Goal: Information Seeking & Learning: Check status

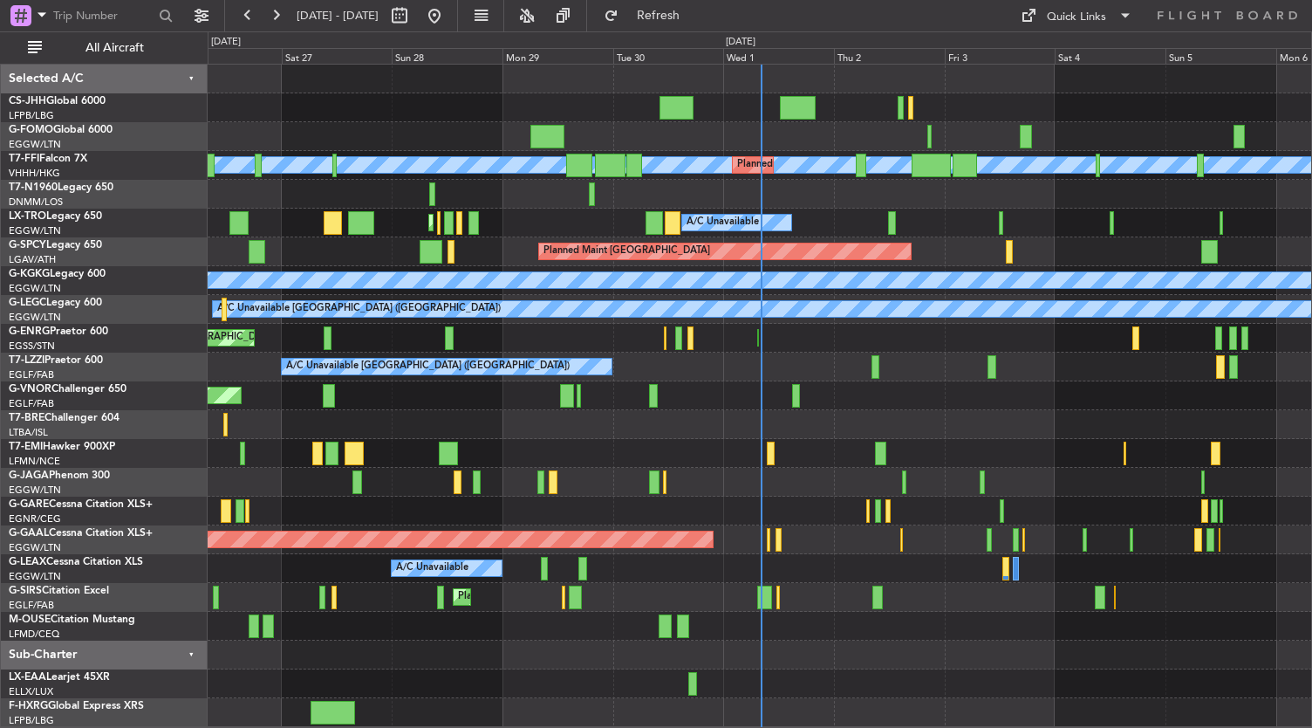
click at [934, 577] on div "A/C Unavailable" at bounding box center [760, 568] width 1105 height 29
click at [910, 568] on div "A/C Unavailable" at bounding box center [760, 568] width 1105 height 29
click at [836, 531] on div "Planned Maint Dusseldorf" at bounding box center [760, 539] width 1105 height 29
click at [825, 463] on div at bounding box center [760, 453] width 1105 height 29
click at [709, 441] on div at bounding box center [760, 453] width 1105 height 29
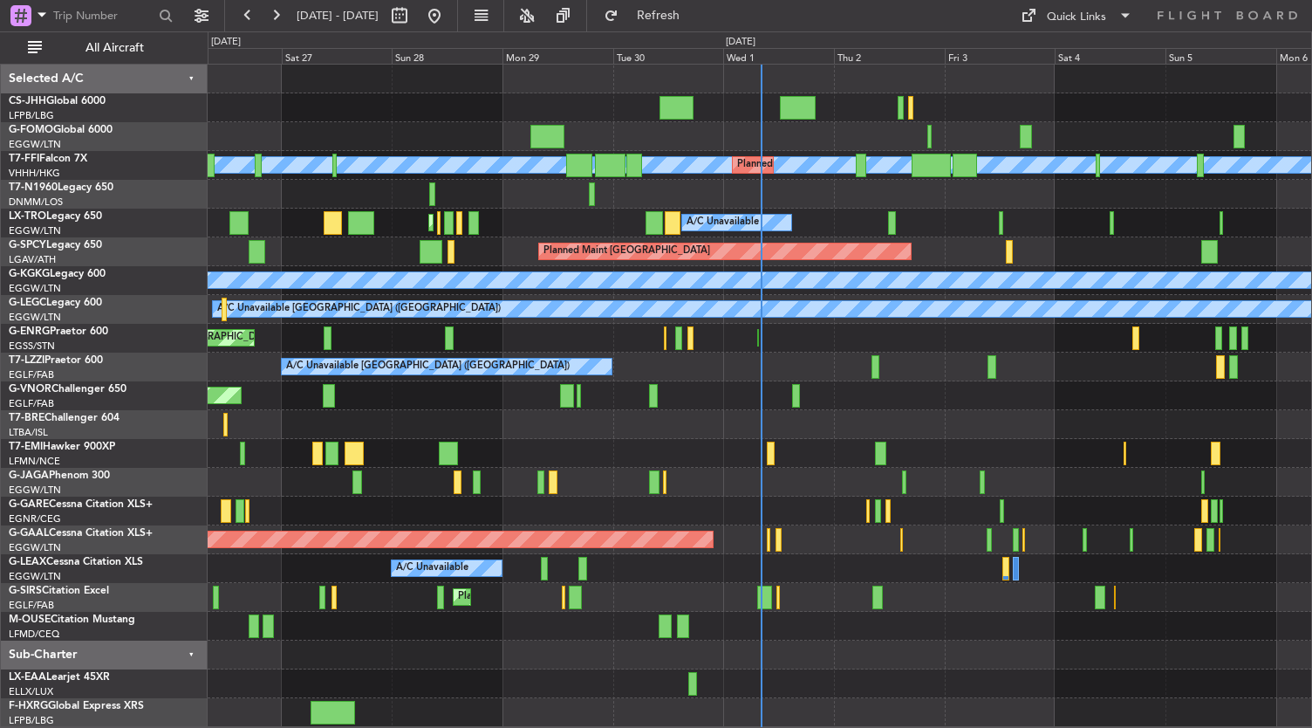
click at [702, 434] on div at bounding box center [760, 424] width 1105 height 29
click at [522, 675] on div at bounding box center [760, 683] width 1105 height 29
click at [772, 670] on div at bounding box center [760, 683] width 1105 height 29
click at [796, 451] on div at bounding box center [760, 453] width 1105 height 29
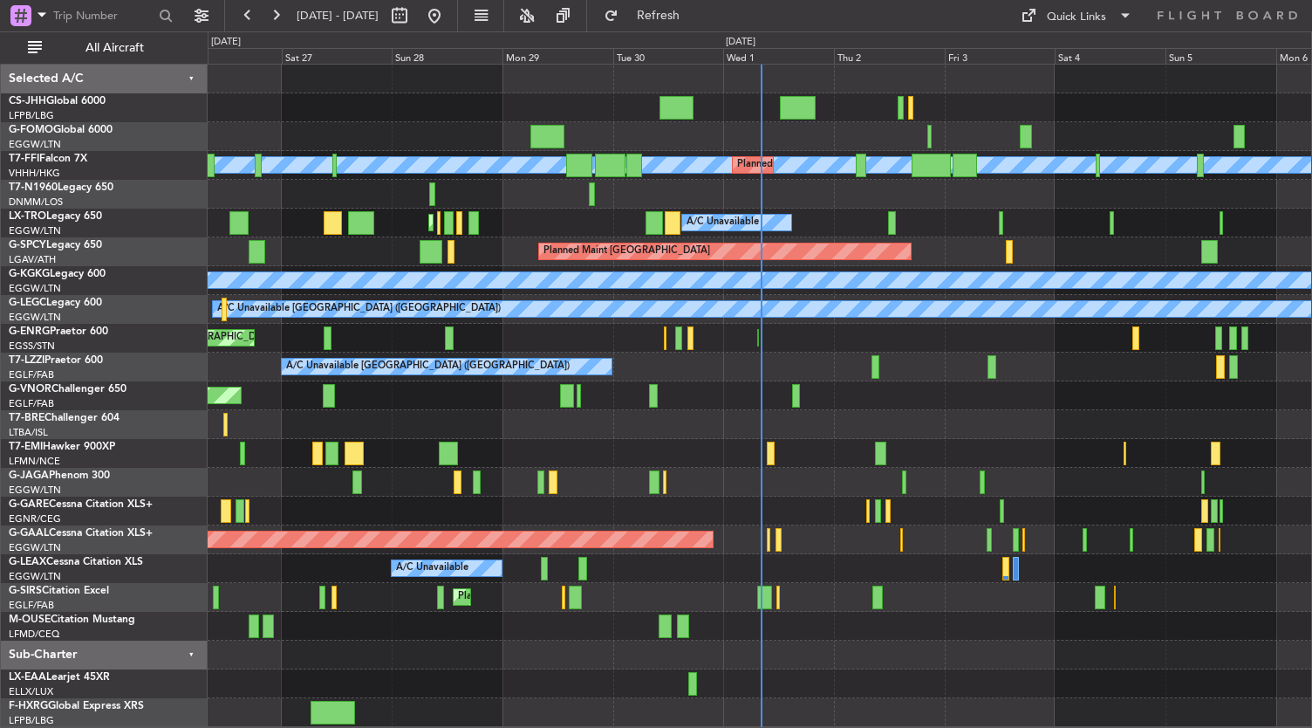
click at [724, 408] on div "Planned Maint [GEOGRAPHIC_DATA] ([GEOGRAPHIC_DATA])" at bounding box center [760, 395] width 1105 height 29
click at [561, 668] on div at bounding box center [760, 655] width 1105 height 29
click at [678, 433] on div at bounding box center [760, 424] width 1105 height 29
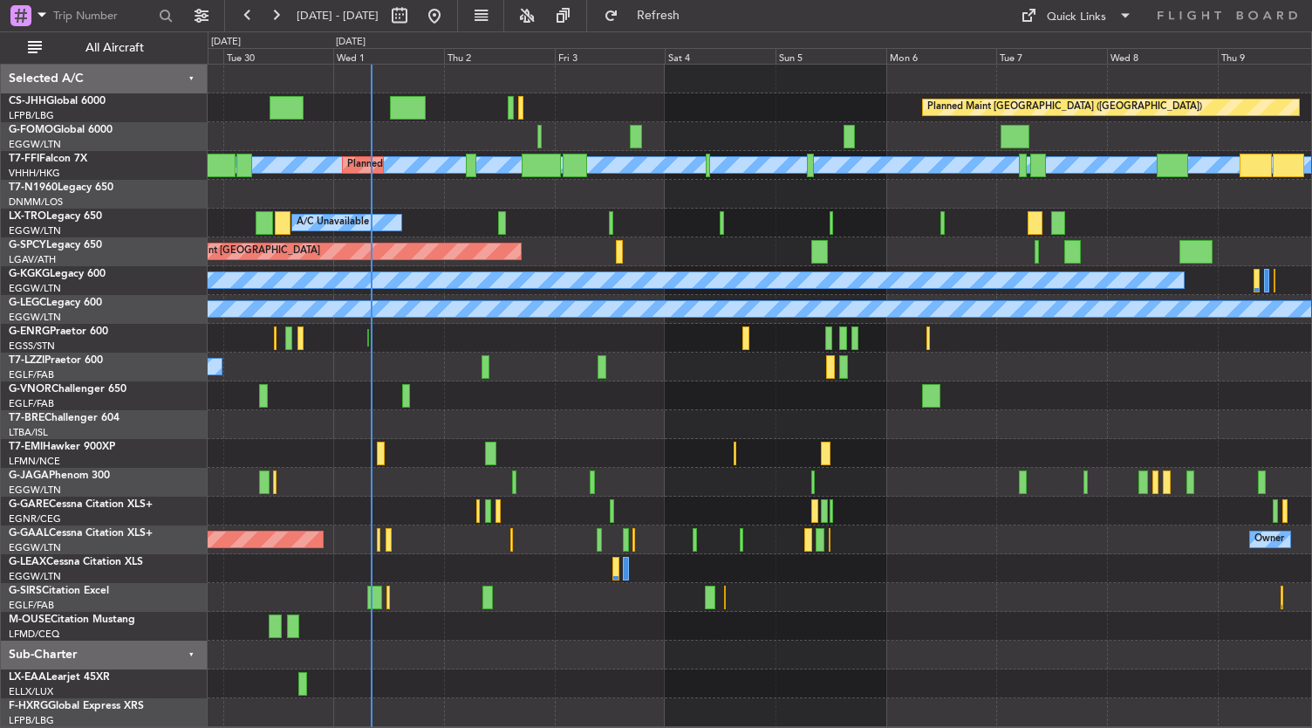
click at [503, 621] on div "Planned Maint [GEOGRAPHIC_DATA] ([GEOGRAPHIC_DATA]) [PERSON_NAME] [PERSON_NAME]…" at bounding box center [760, 396] width 1105 height 662
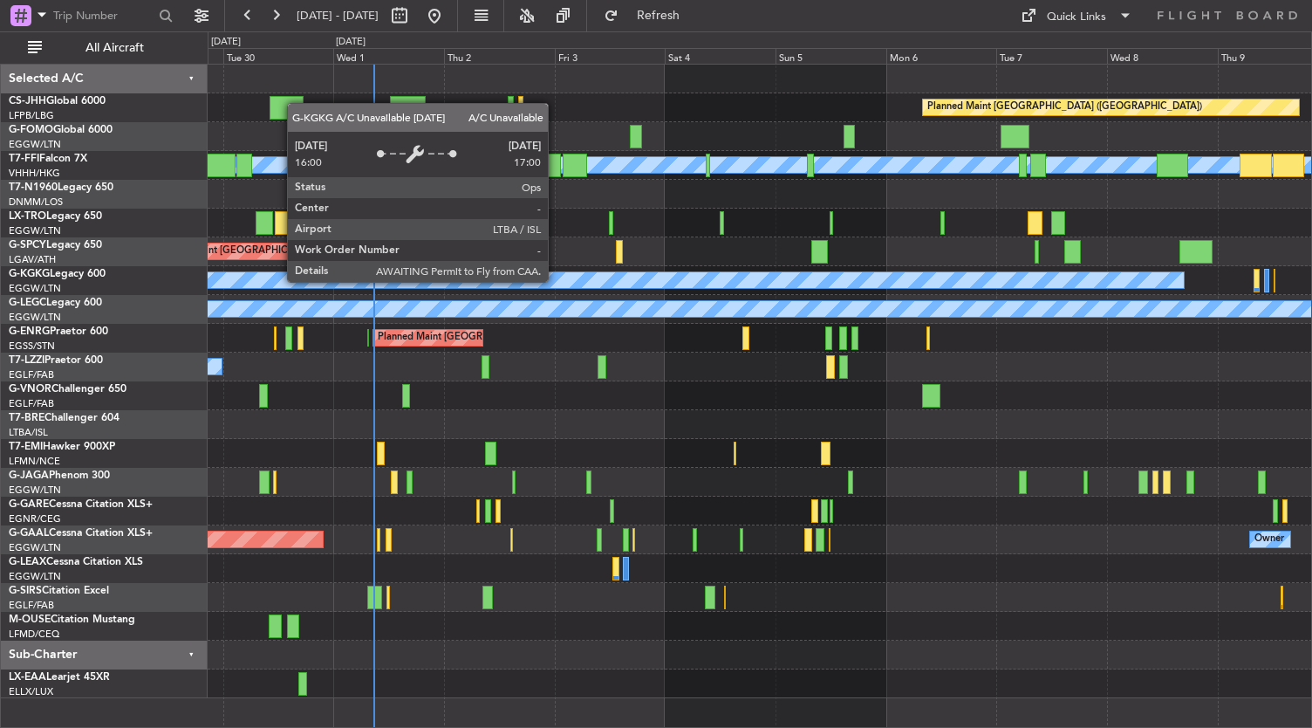
click at [600, 682] on div at bounding box center [760, 683] width 1105 height 29
click at [567, 690] on div at bounding box center [760, 683] width 1105 height 29
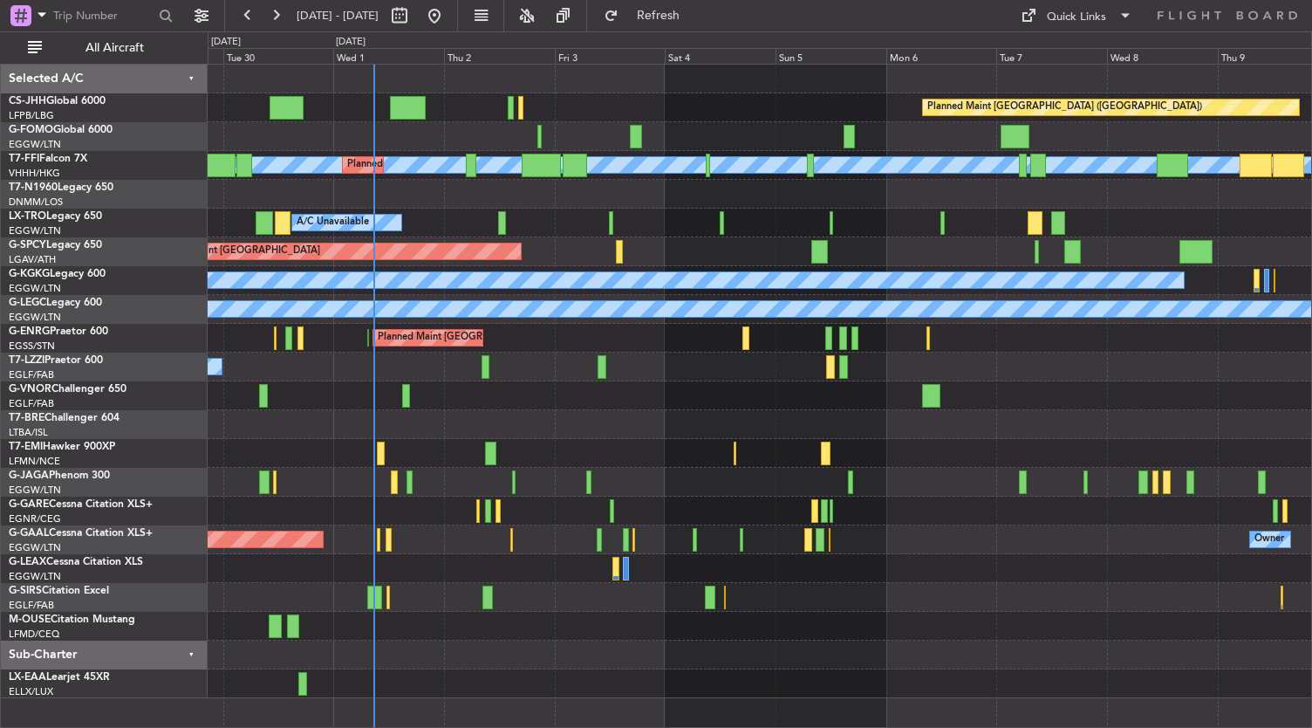
click at [942, 483] on div at bounding box center [760, 482] width 1105 height 29
click at [578, 662] on div at bounding box center [760, 655] width 1105 height 29
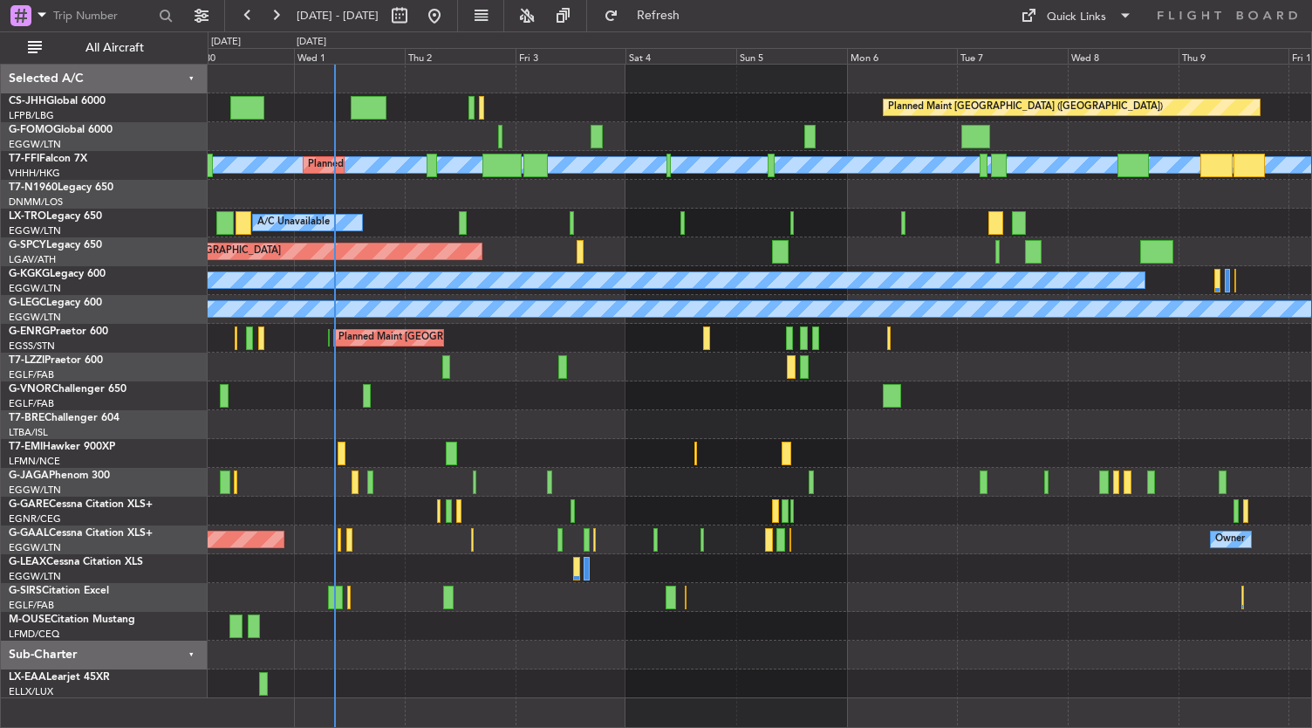
click at [635, 629] on div "Planned Maint [GEOGRAPHIC_DATA] ([GEOGRAPHIC_DATA]) [PERSON_NAME] [PERSON_NAME]…" at bounding box center [760, 382] width 1105 height 634
click at [895, 567] on div "A/C Unavailable" at bounding box center [760, 568] width 1105 height 29
click at [675, 619] on div at bounding box center [760, 626] width 1105 height 29
click at [475, 669] on div at bounding box center [760, 683] width 1105 height 29
click at [564, 662] on div at bounding box center [760, 655] width 1105 height 29
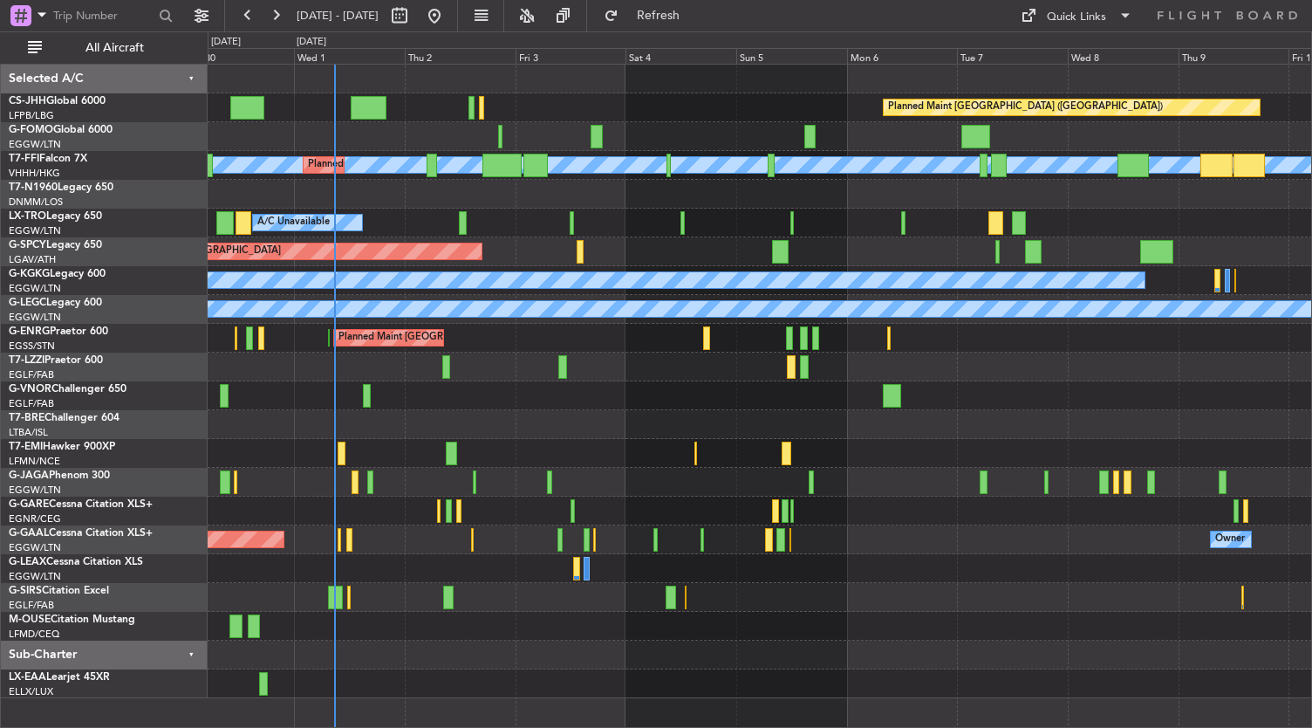
click at [545, 673] on div at bounding box center [760, 683] width 1105 height 29
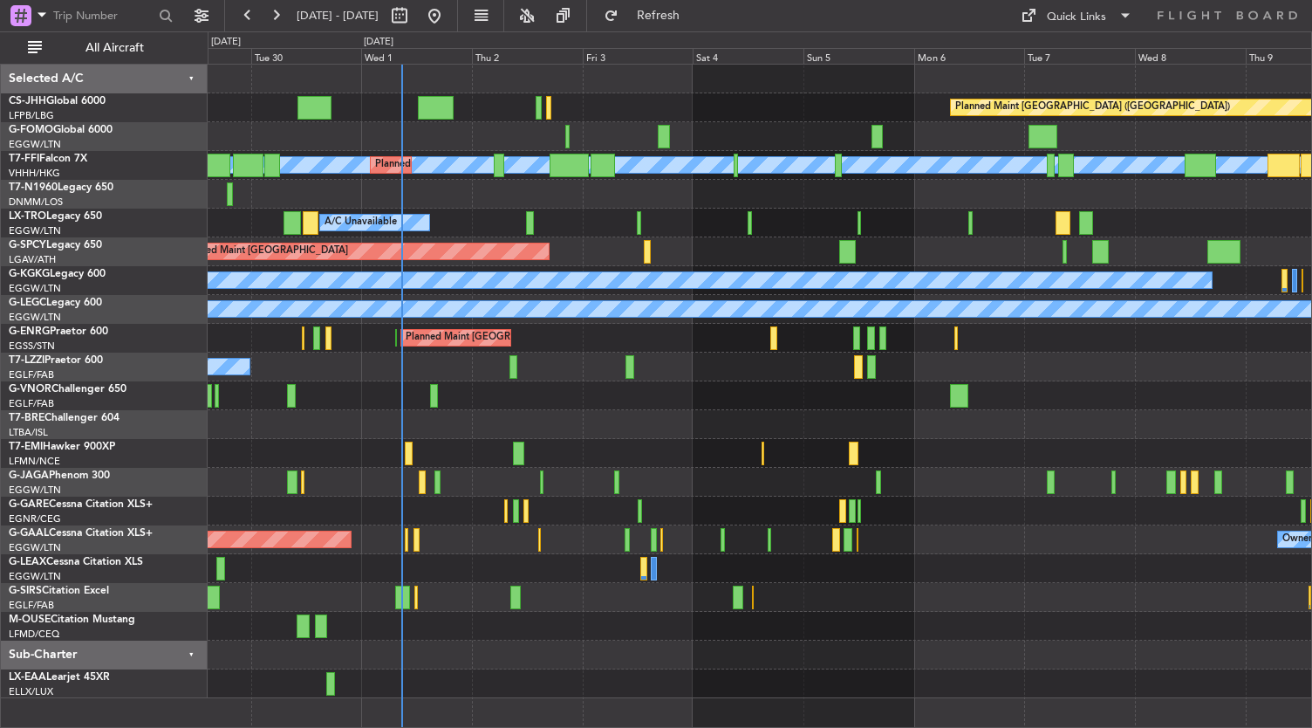
click at [546, 430] on div at bounding box center [760, 424] width 1105 height 29
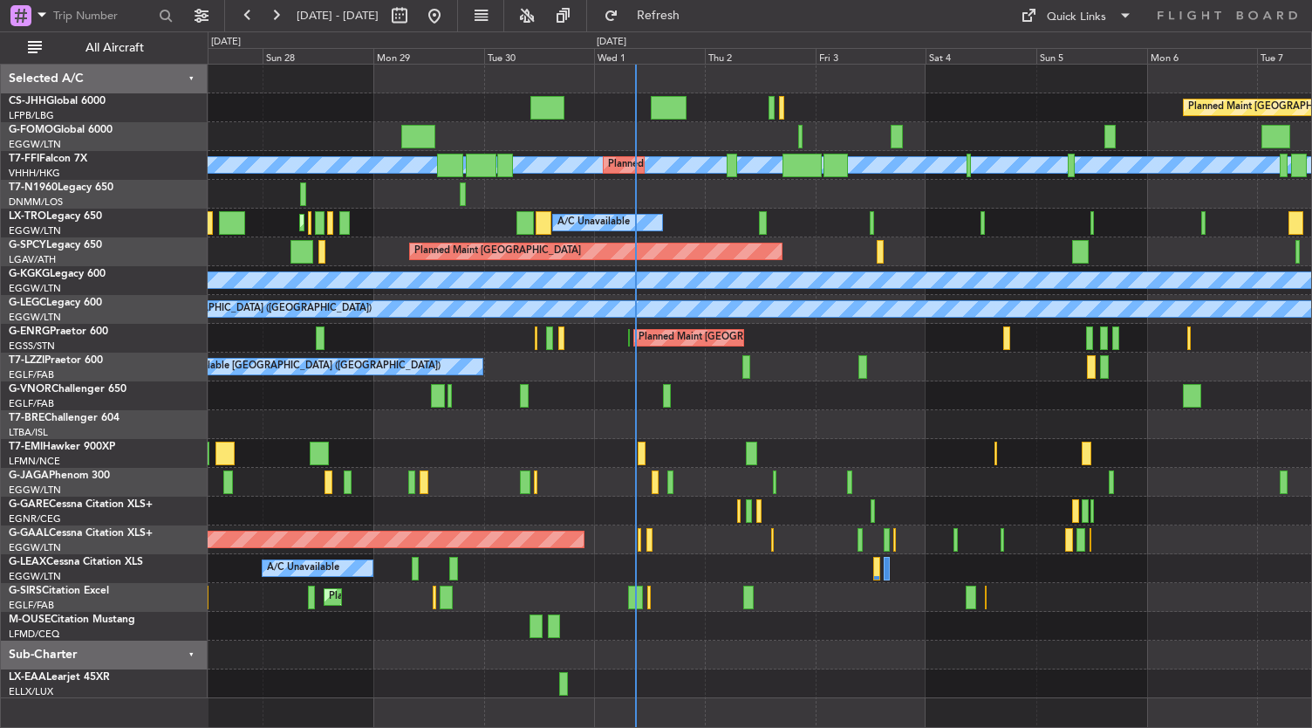
click at [586, 499] on div "Planned Maint [GEOGRAPHIC_DATA] ([GEOGRAPHIC_DATA]) Planned Maint [GEOGRAPHIC_D…" at bounding box center [760, 382] width 1105 height 634
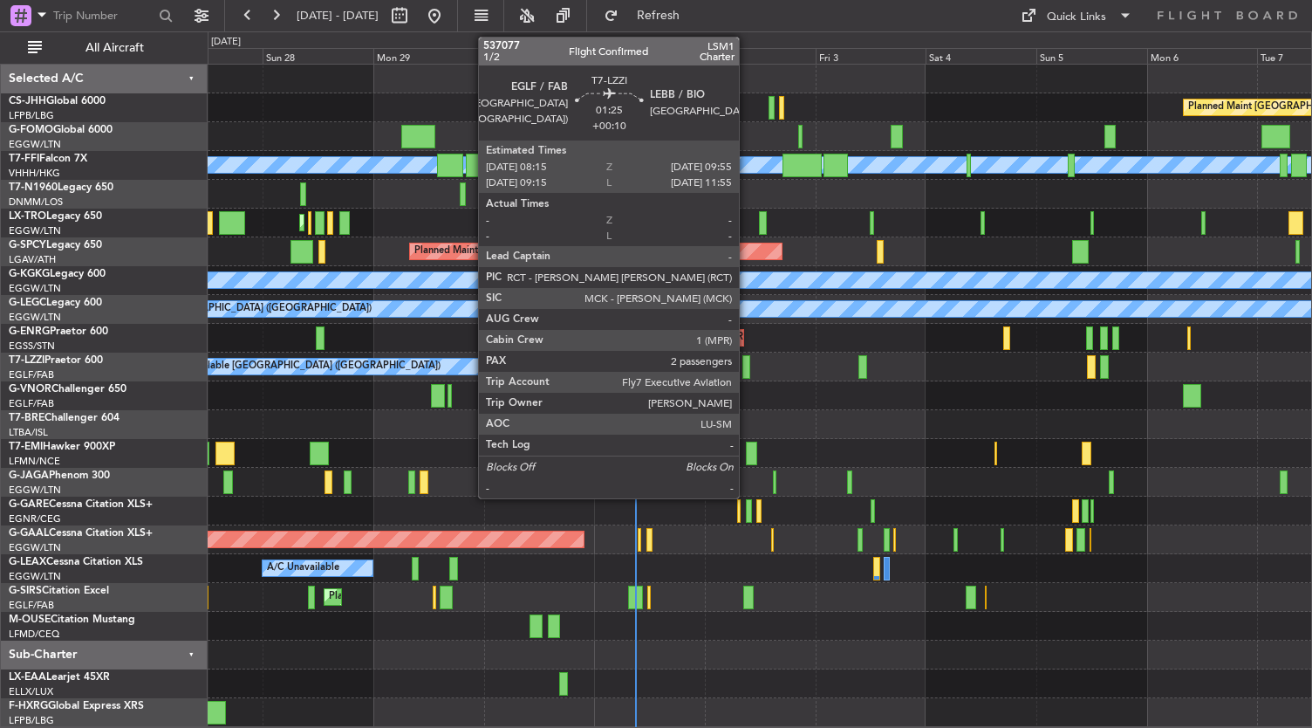
click at [748, 365] on div at bounding box center [747, 367] width 8 height 24
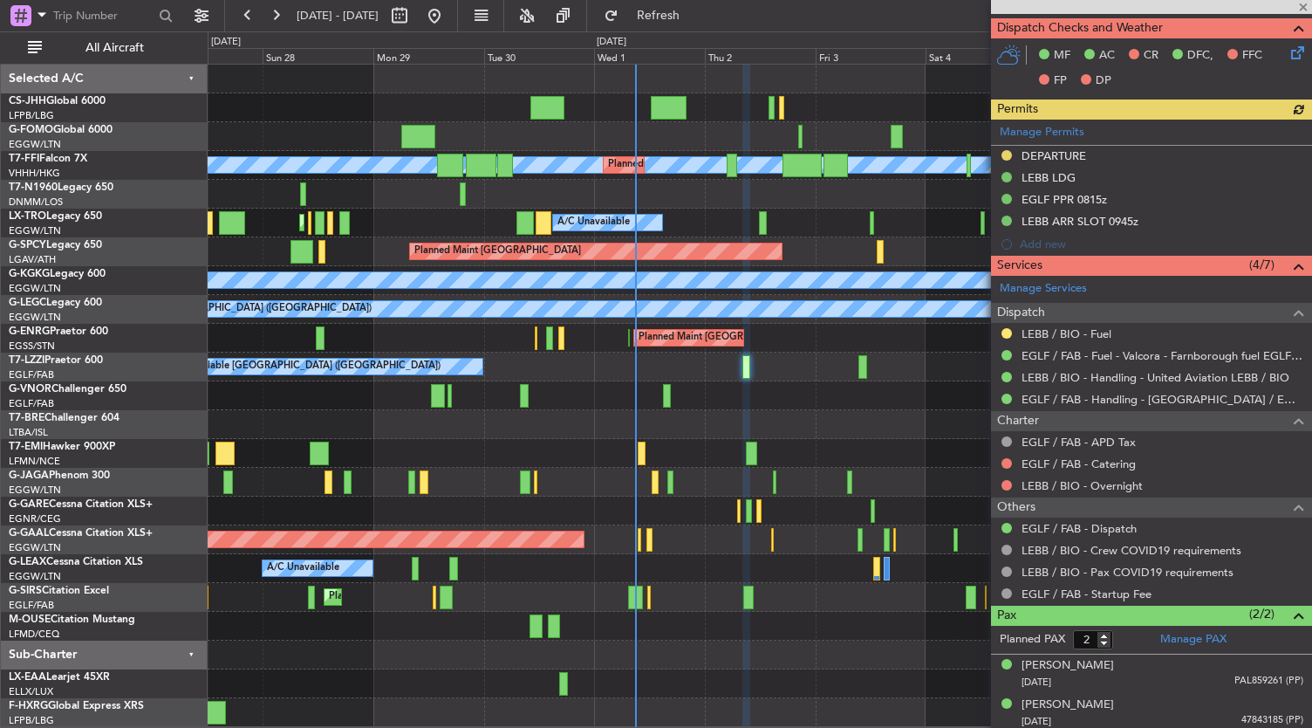
scroll to position [171, 0]
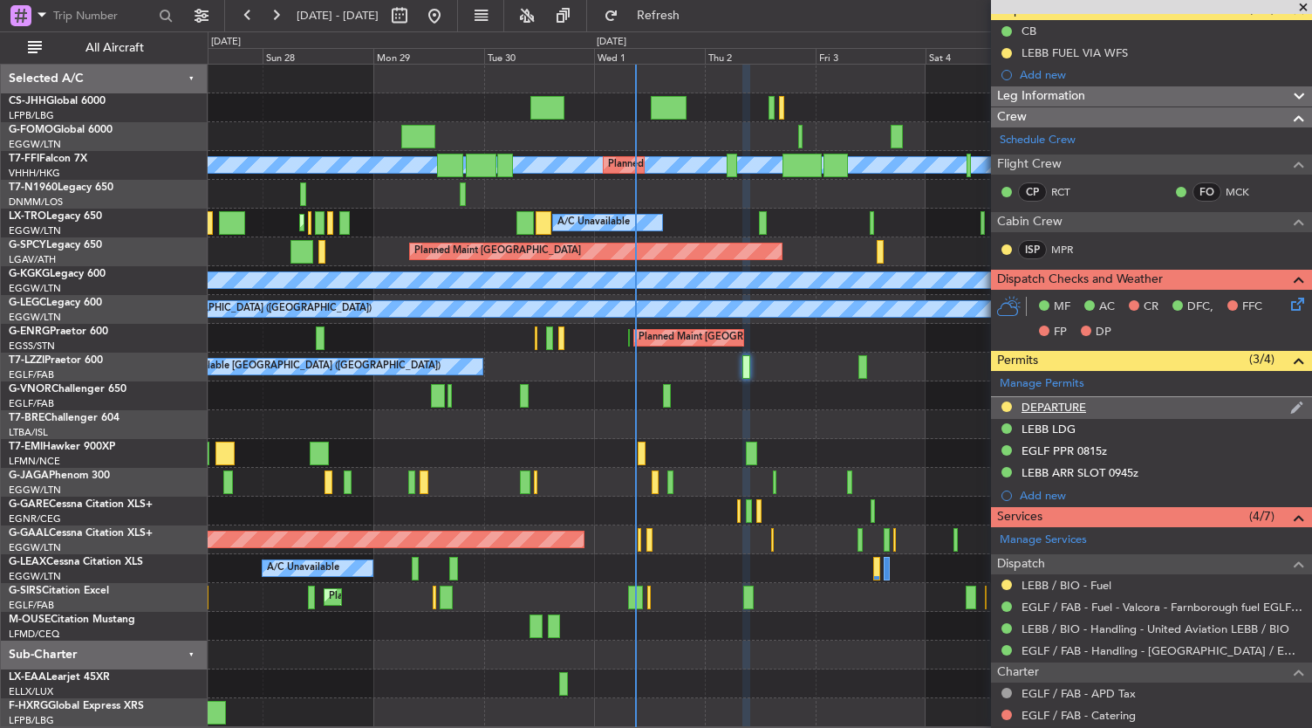
click at [1051, 405] on div "DEPARTURE" at bounding box center [1054, 407] width 65 height 15
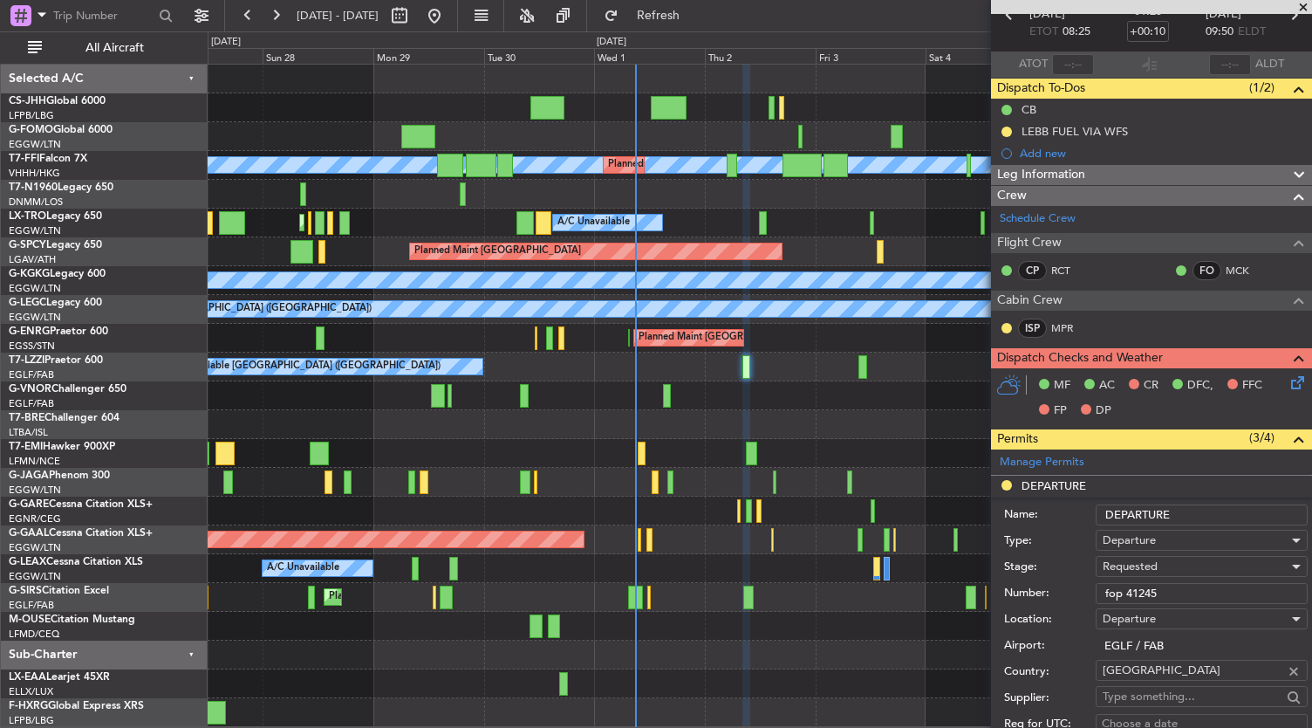
scroll to position [73, 0]
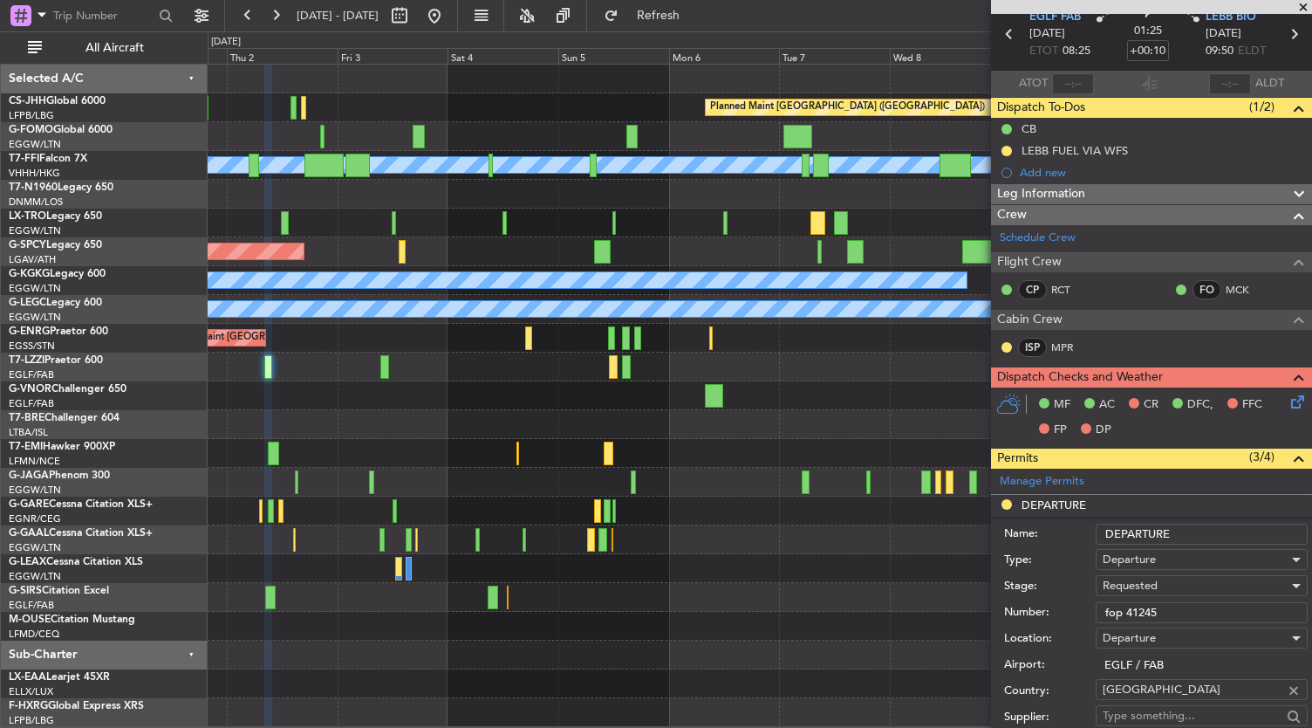
click at [454, 432] on div "Planned Maint [GEOGRAPHIC_DATA] ([GEOGRAPHIC_DATA]) [PERSON_NAME] [PERSON_NAME]…" at bounding box center [760, 396] width 1105 height 662
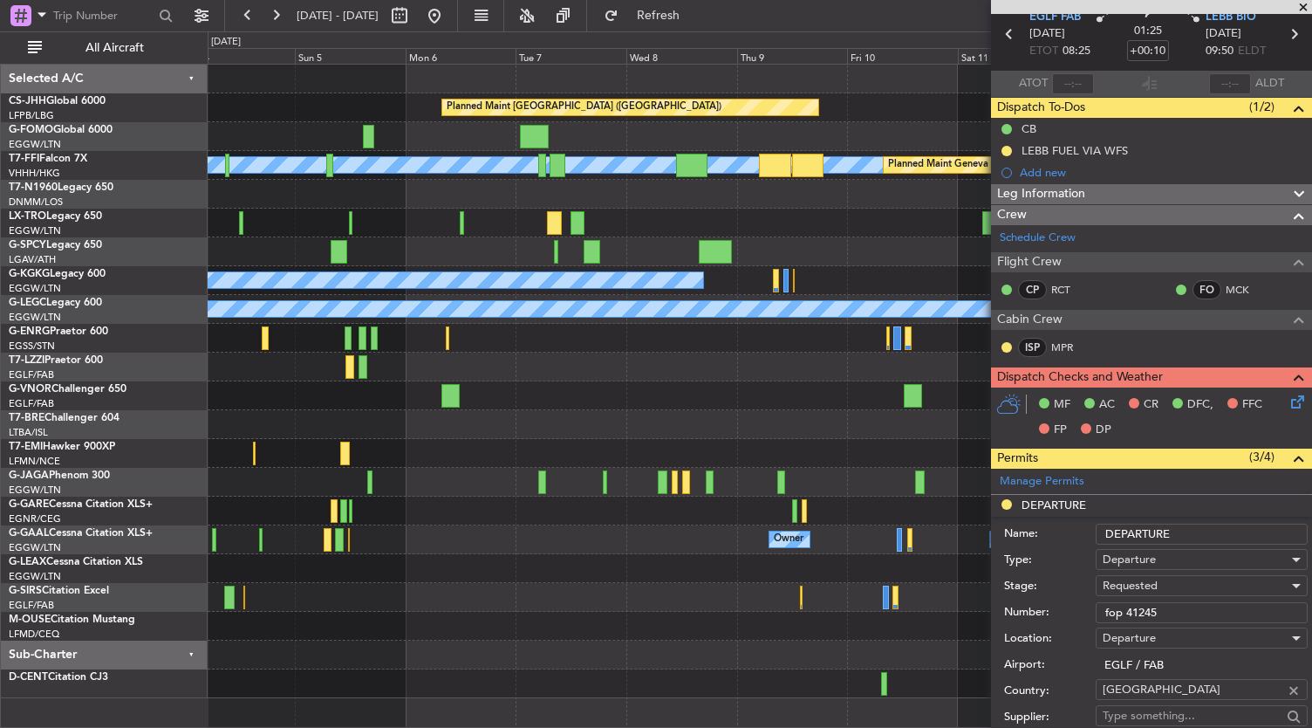
click at [483, 412] on div at bounding box center [760, 424] width 1105 height 29
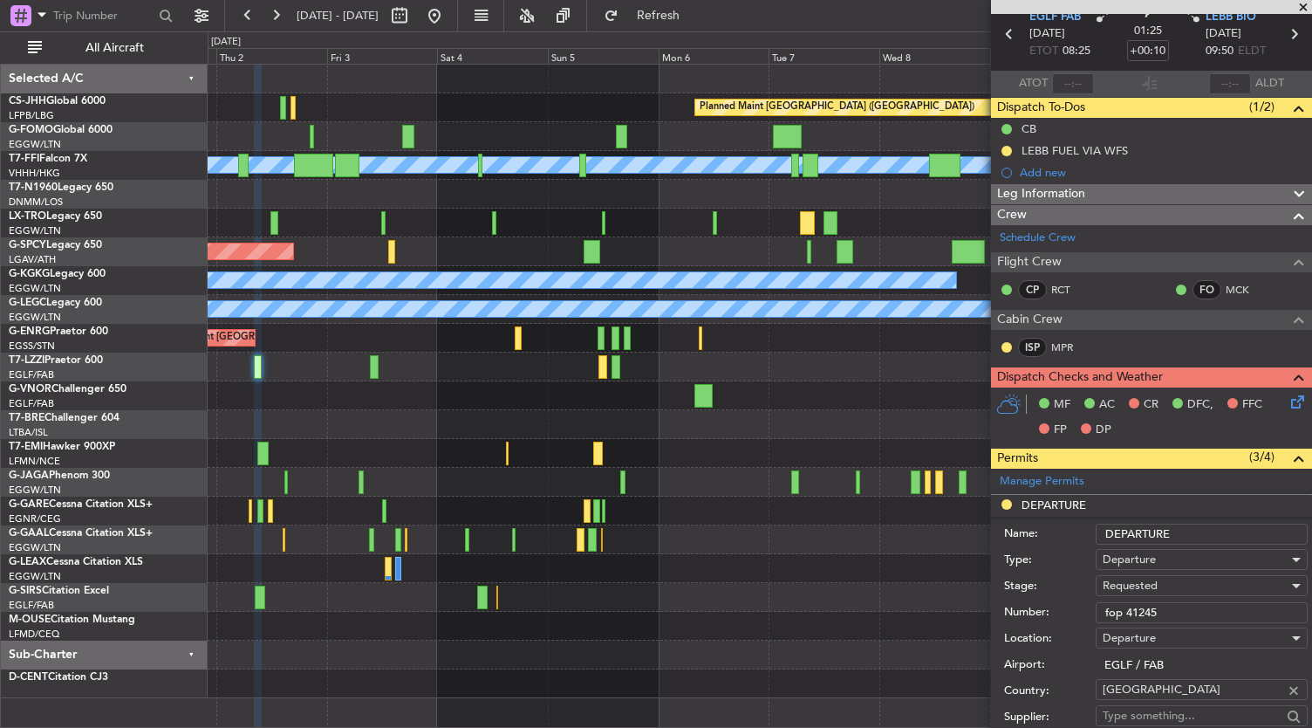
click at [812, 392] on div "Planned Maint [GEOGRAPHIC_DATA] ([GEOGRAPHIC_DATA]) [PERSON_NAME] [PERSON_NAME]…" at bounding box center [760, 382] width 1105 height 634
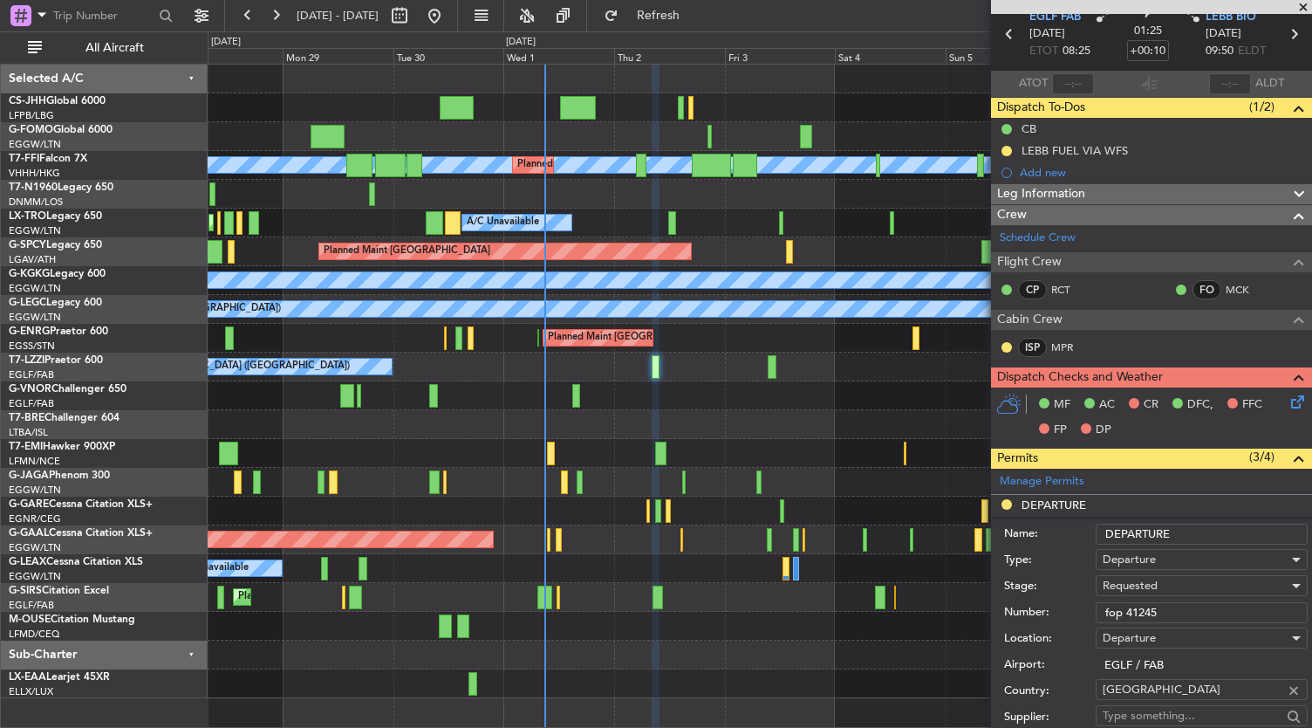
click at [630, 233] on div "Planned Maint [GEOGRAPHIC_DATA] ([GEOGRAPHIC_DATA]) [PERSON_NAME] [PERSON_NAME]…" at bounding box center [760, 382] width 1105 height 634
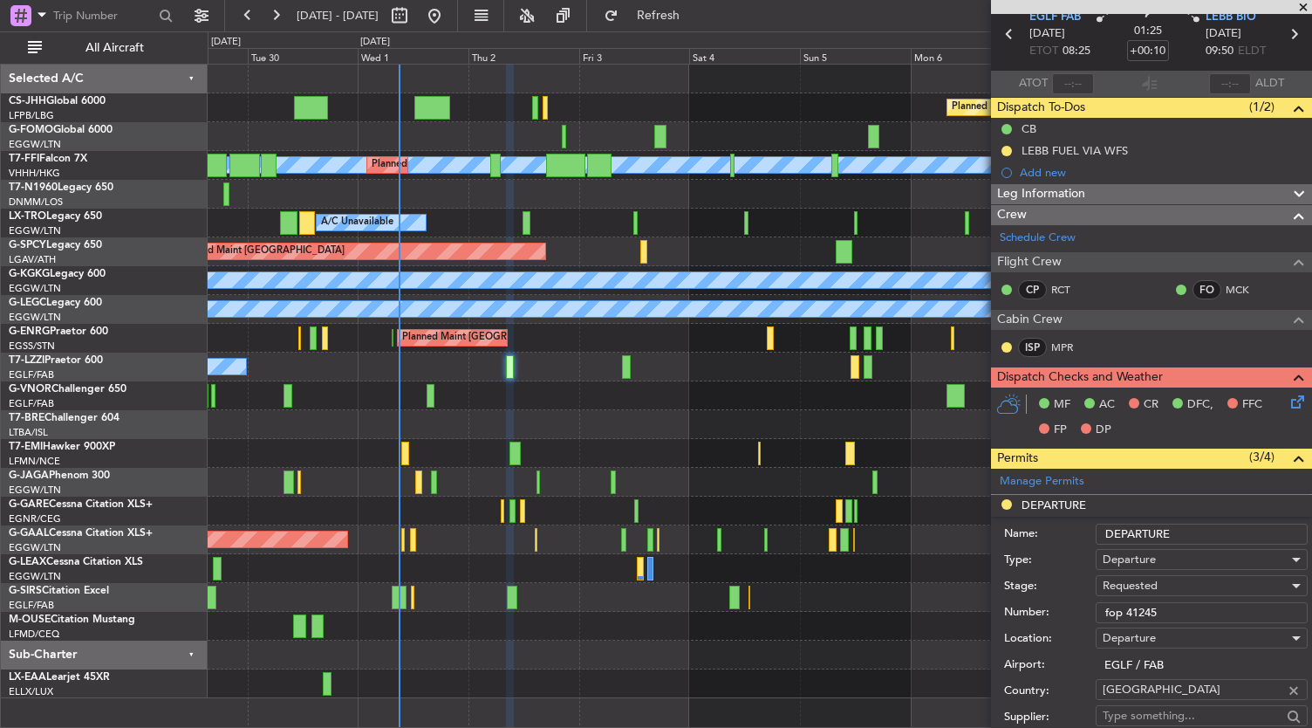
click at [665, 254] on div "Planned Maint [GEOGRAPHIC_DATA]" at bounding box center [760, 251] width 1105 height 29
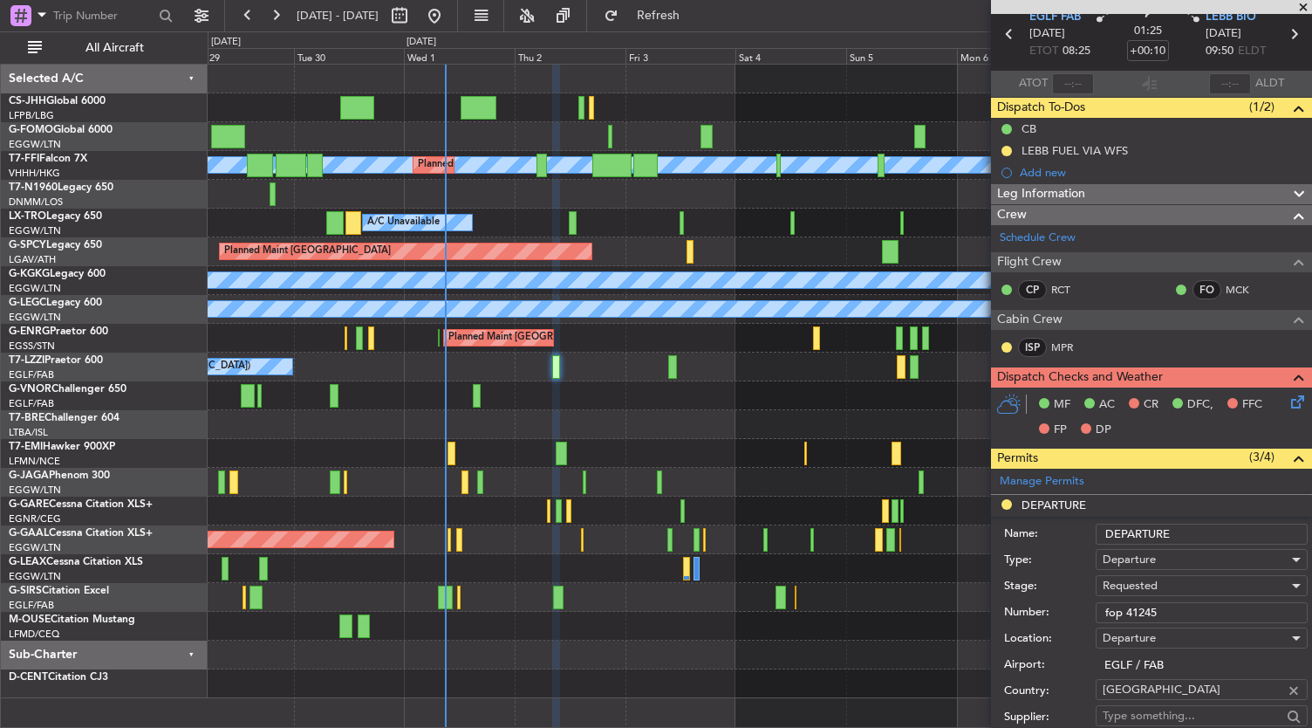
click at [722, 504] on div "Planned Maint [GEOGRAPHIC_DATA] ([GEOGRAPHIC_DATA]) [PERSON_NAME] [PERSON_NAME]…" at bounding box center [760, 382] width 1105 height 634
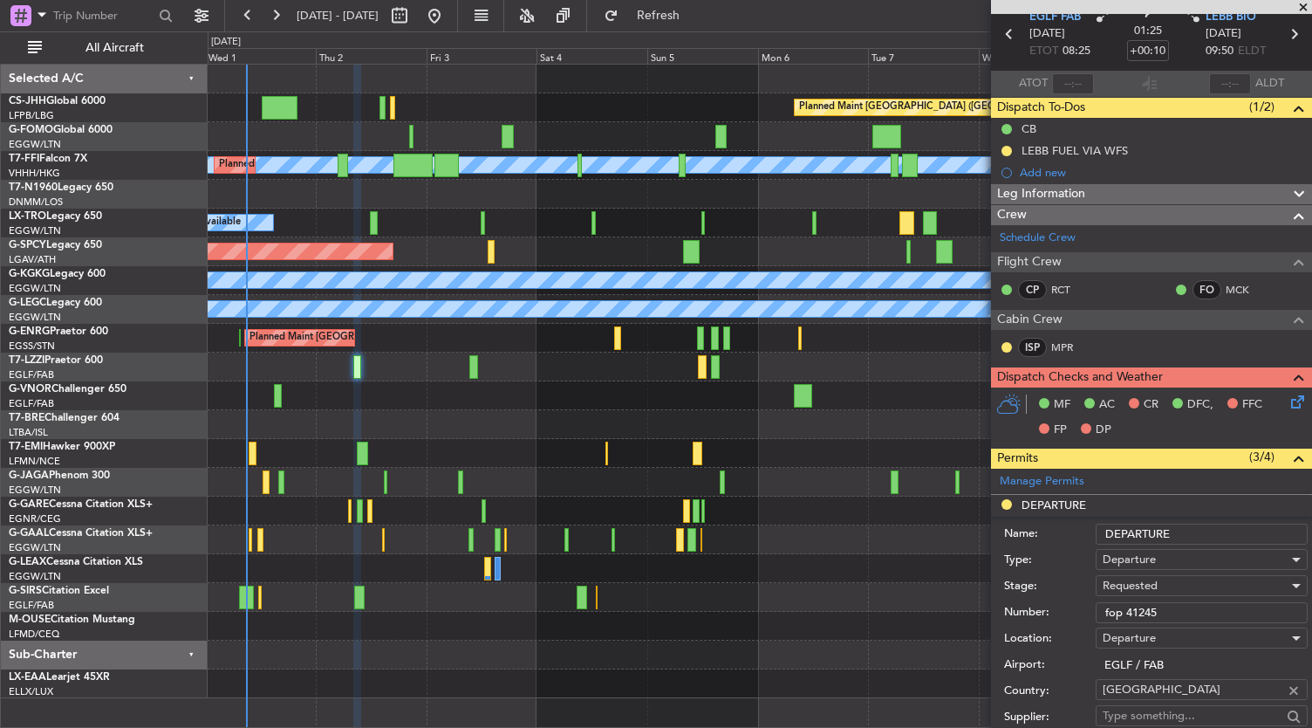
click at [474, 381] on div at bounding box center [760, 395] width 1105 height 29
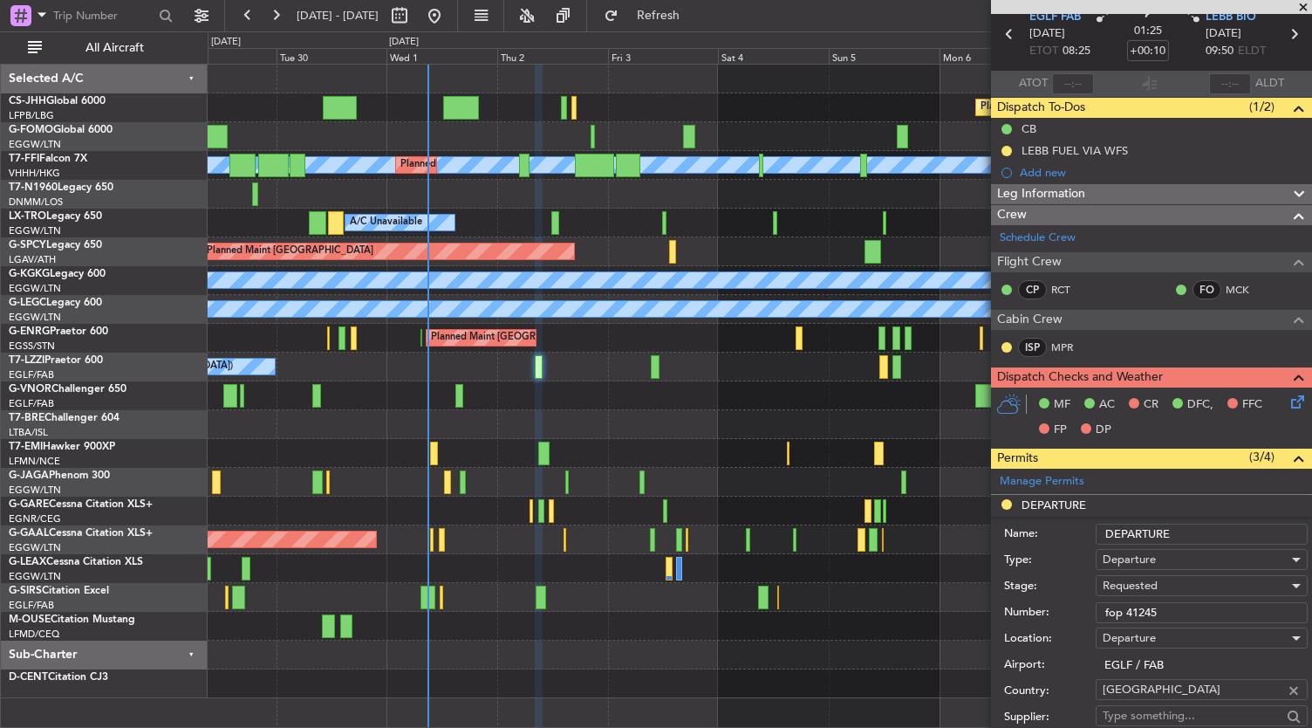
click at [514, 659] on div "Planned Maint [GEOGRAPHIC_DATA] ([GEOGRAPHIC_DATA]) [PERSON_NAME] [PERSON_NAME]…" at bounding box center [760, 382] width 1105 height 634
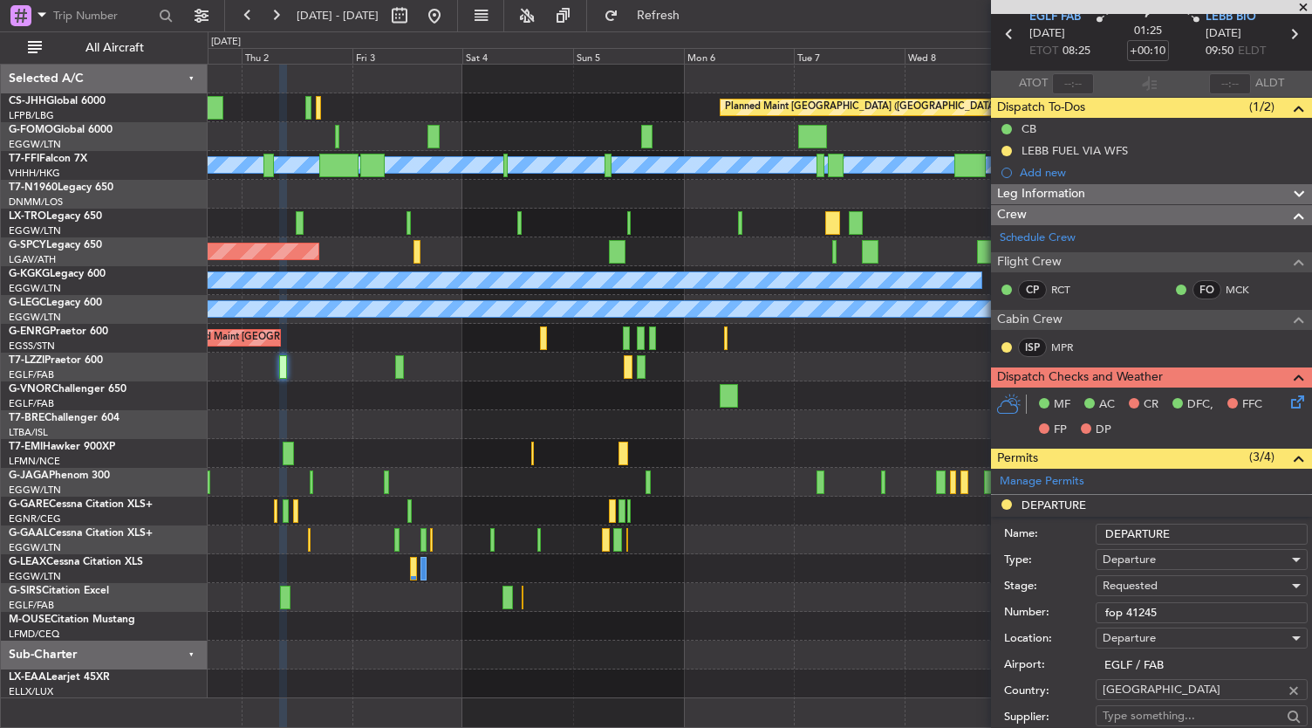
click at [450, 652] on div at bounding box center [760, 655] width 1105 height 29
click at [675, 647] on div at bounding box center [760, 655] width 1105 height 29
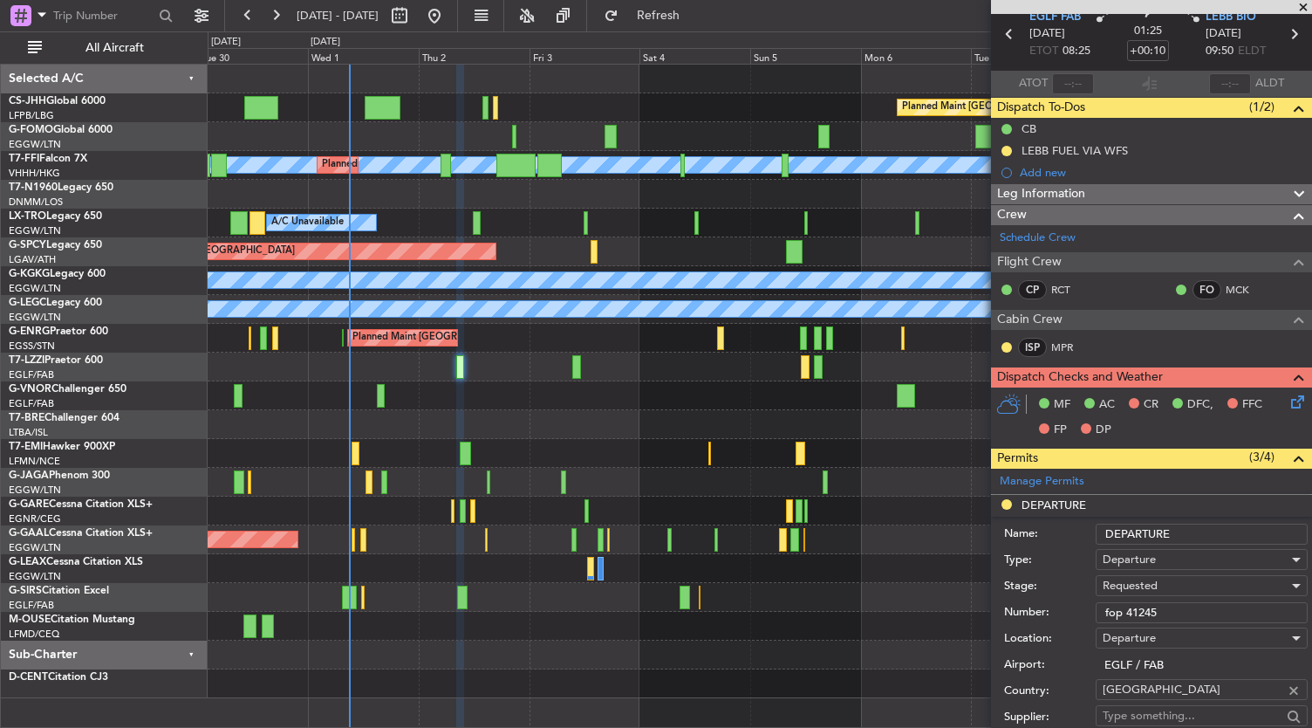
click at [654, 435] on div at bounding box center [760, 424] width 1105 height 29
click at [646, 414] on div at bounding box center [760, 424] width 1105 height 29
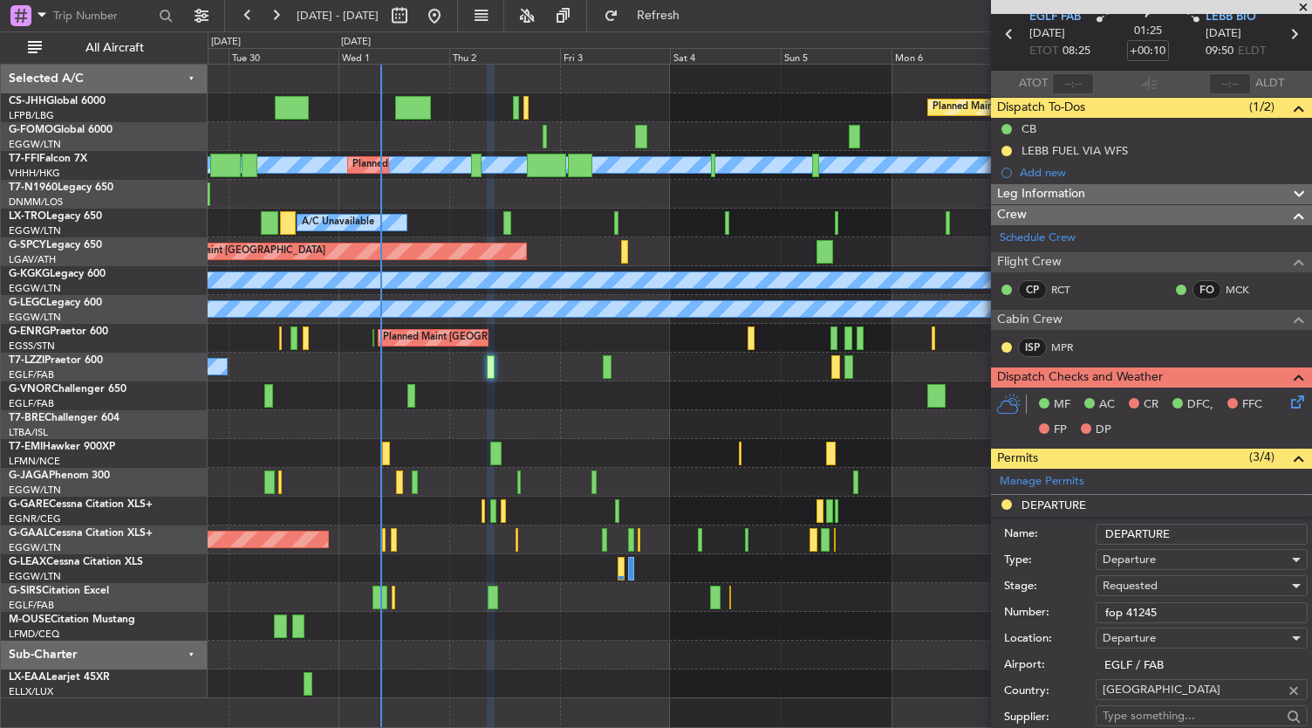
click at [532, 652] on div "Planned Maint [GEOGRAPHIC_DATA] ([GEOGRAPHIC_DATA]) [PERSON_NAME] [PERSON_NAME]…" at bounding box center [761, 396] width 1106 height 665
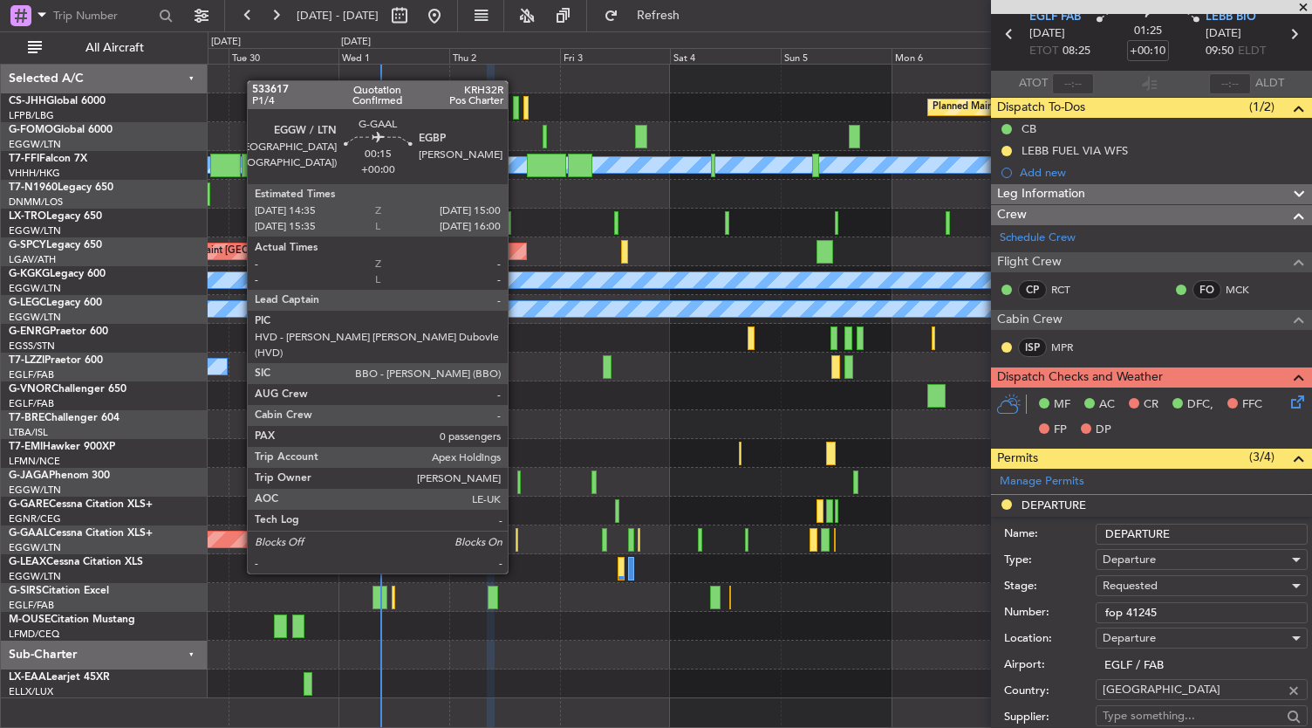
click at [517, 540] on div at bounding box center [517, 540] width 3 height 24
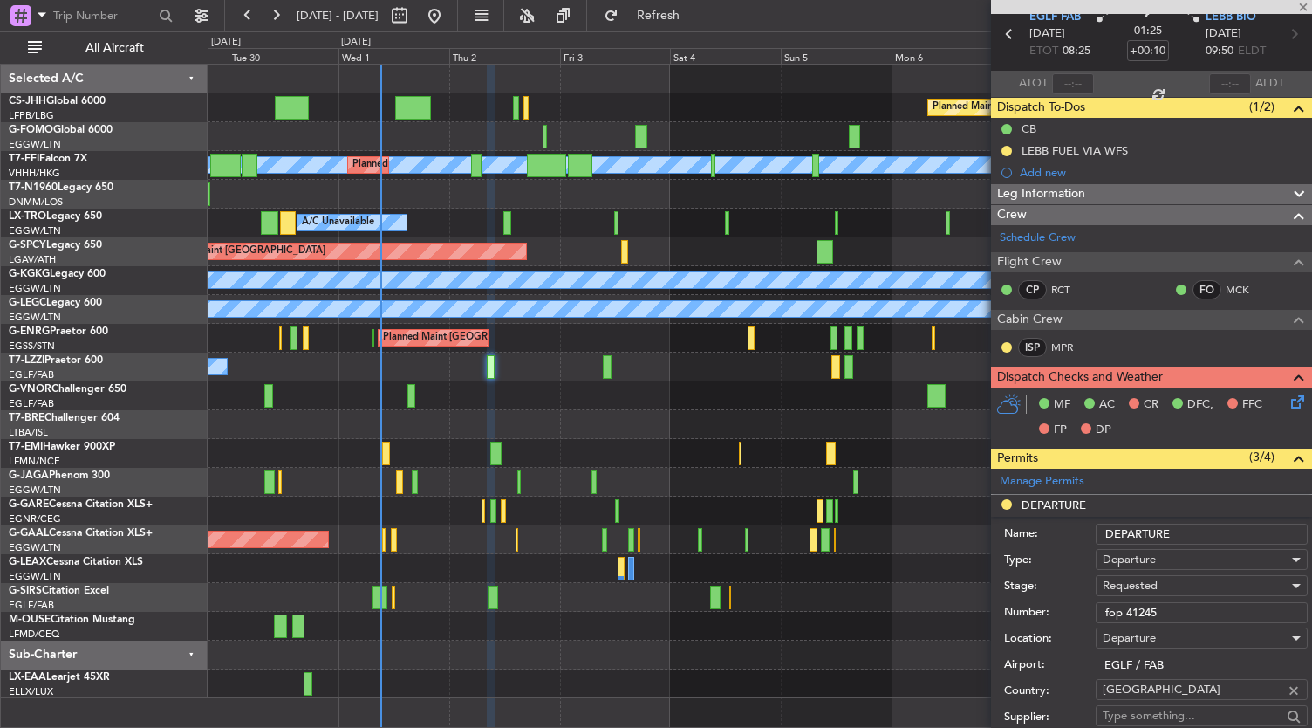
type input "0"
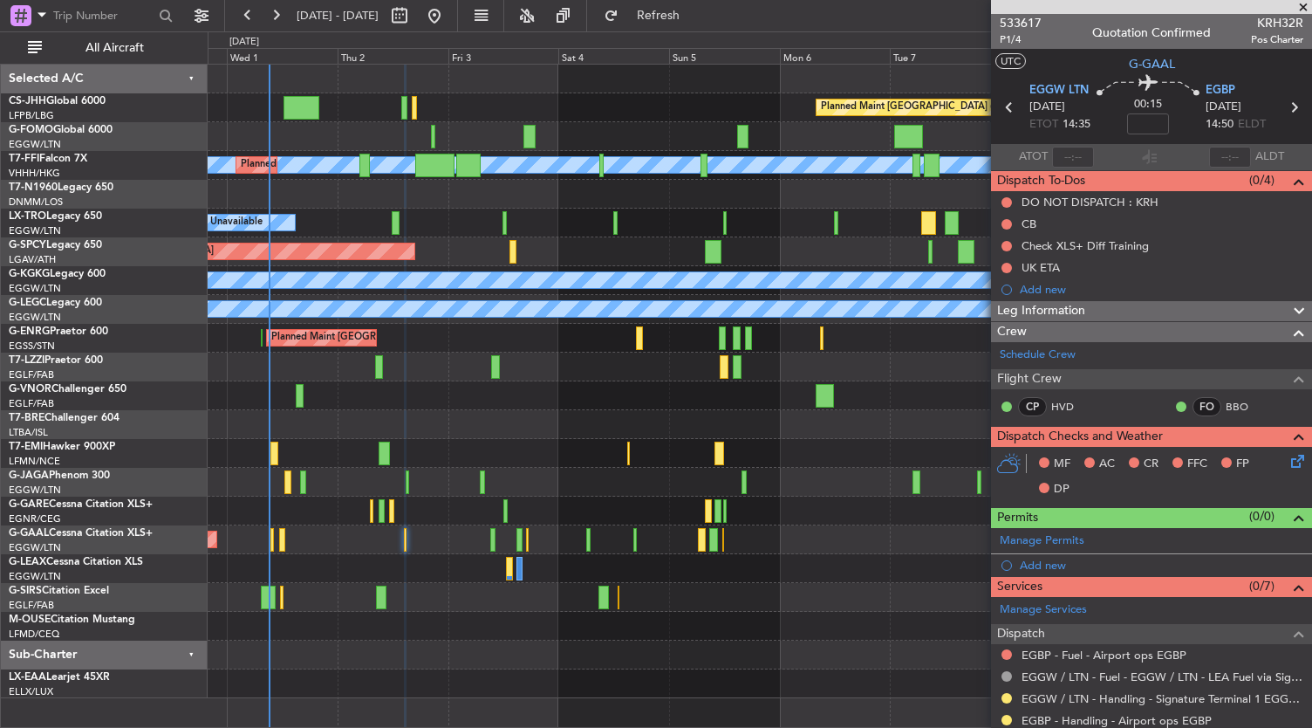
click at [684, 589] on div "Planned Maint [GEOGRAPHIC_DATA] ([GEOGRAPHIC_DATA])" at bounding box center [760, 597] width 1105 height 29
click at [550, 462] on div "No Crew" at bounding box center [760, 453] width 1105 height 29
click at [763, 675] on div at bounding box center [760, 683] width 1105 height 29
click at [569, 661] on div at bounding box center [760, 655] width 1105 height 29
click at [552, 662] on div at bounding box center [760, 655] width 1105 height 29
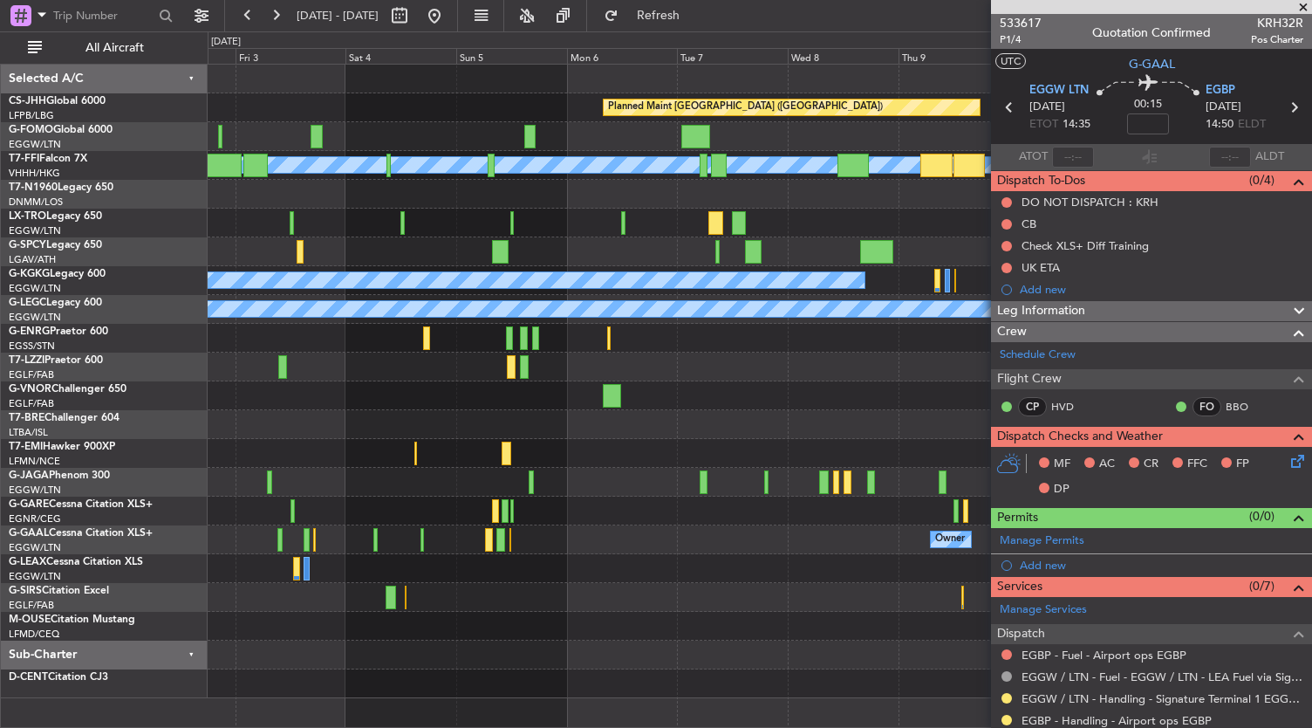
click at [339, 557] on div "Planned Maint [GEOGRAPHIC_DATA] ([GEOGRAPHIC_DATA]) Planned Maint Geneva ([GEOG…" at bounding box center [760, 382] width 1105 height 634
